Goal: Task Accomplishment & Management: Manage account settings

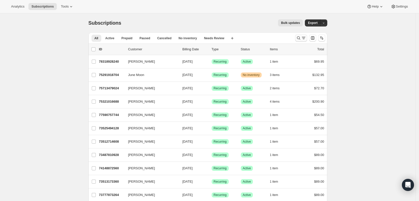
click at [299, 40] on icon "Search and filter results" at bounding box center [298, 37] width 5 height 5
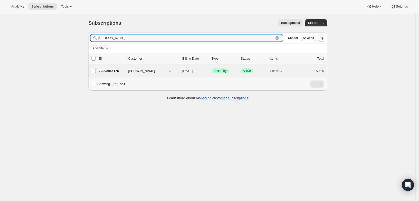
type input "[PERSON_NAME]"
click at [104, 72] on p "73892856176" at bounding box center [111, 70] width 25 height 5
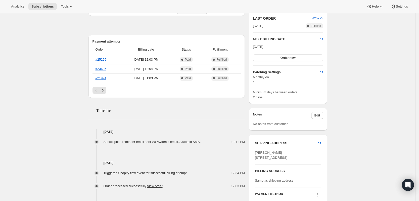
scroll to position [150, 0]
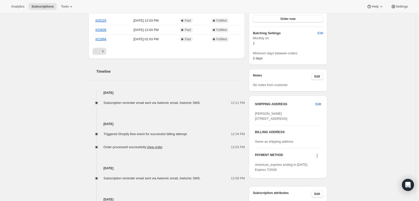
click at [317, 104] on span "Edit" at bounding box center [318, 103] width 6 height 5
select select "PA"
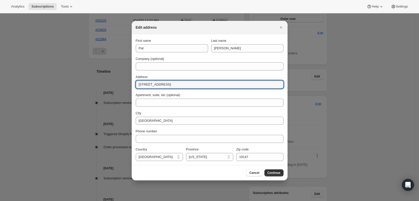
drag, startPoint x: 179, startPoint y: 87, endPoint x: 68, endPoint y: 99, distance: 111.8
type input "[STREET_ADDRESS]"
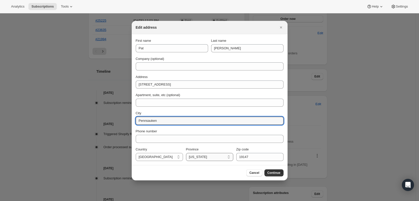
type input "Pennsauken"
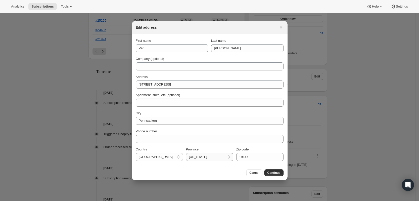
click at [209, 158] on select "[US_STATE] [US_STATE] [US_STATE] [US_STATE] [US_STATE] [US_STATE] [US_STATE] [U…" at bounding box center [209, 157] width 47 height 8
select select "NJ"
click at [186, 153] on select "[US_STATE] [US_STATE] [US_STATE] [US_STATE] [US_STATE] [US_STATE] [US_STATE] [U…" at bounding box center [209, 157] width 47 height 8
drag, startPoint x: 219, startPoint y: 161, endPoint x: 203, endPoint y: 166, distance: 16.9
click at [203, 166] on div "Edit address First name Pat Last name [PERSON_NAME] Company (optional) Address …" at bounding box center [210, 100] width 156 height 159
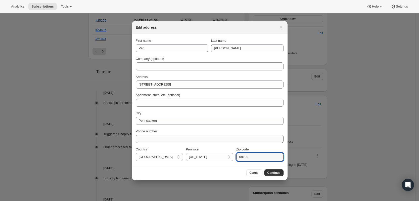
type input "08109"
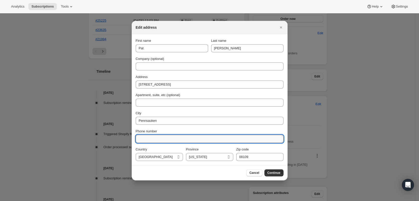
click at [160, 135] on input "Phone number" at bounding box center [210, 139] width 148 height 8
type input "[PHONE_NUMBER]"
click at [274, 171] on span "Continue" at bounding box center [273, 173] width 13 height 4
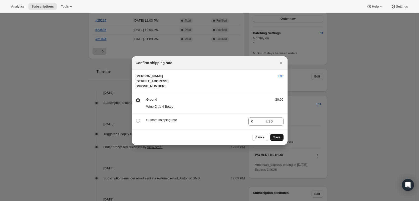
click at [277, 139] on span "Save" at bounding box center [276, 137] width 7 height 4
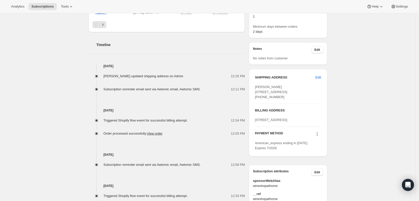
scroll to position [200, 0]
click at [319, 77] on span "Edit" at bounding box center [318, 76] width 6 height 5
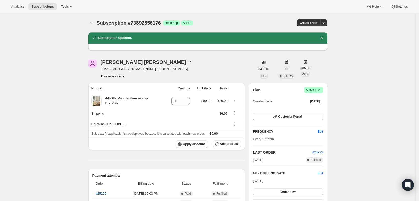
select select "NJ"
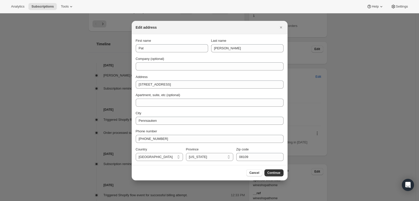
click at [277, 168] on div "Cancel Continue" at bounding box center [210, 172] width 156 height 15
click at [276, 172] on span "Continue" at bounding box center [273, 173] width 13 height 4
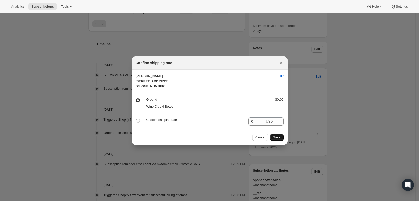
click at [276, 141] on button "Save" at bounding box center [276, 137] width 13 height 7
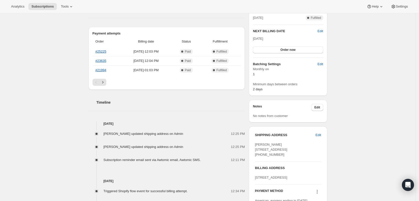
scroll to position [166, 0]
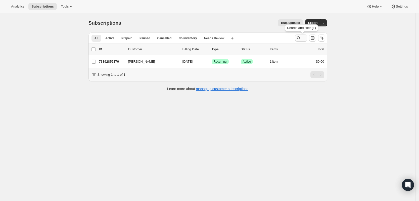
click at [296, 38] on button "Search and filter results" at bounding box center [301, 37] width 12 height 7
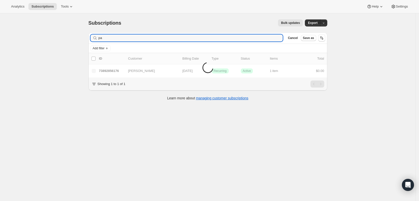
type input "p"
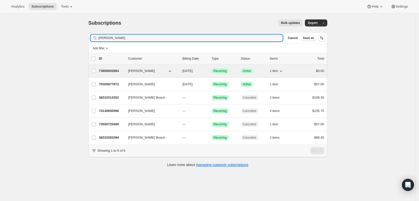
type input "[PERSON_NAME]"
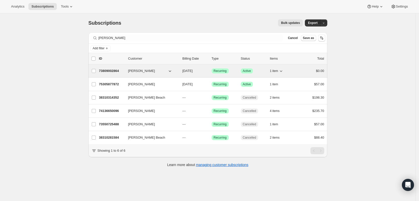
click at [106, 70] on p "73809002864" at bounding box center [111, 70] width 25 height 5
